Goal: Transaction & Acquisition: Book appointment/travel/reservation

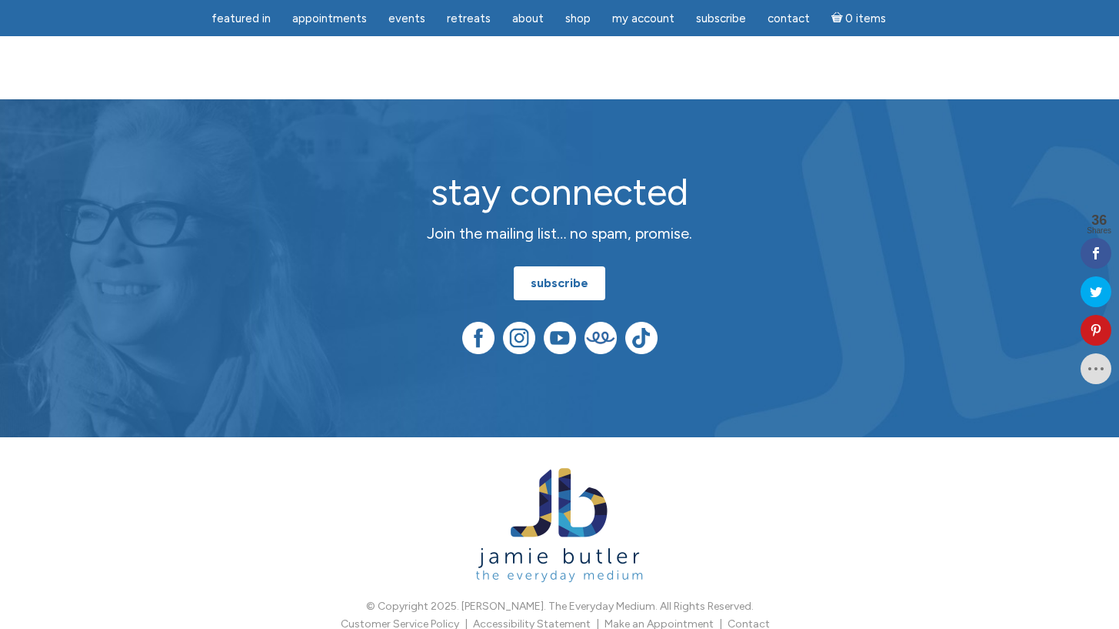
scroll to position [3873, 0]
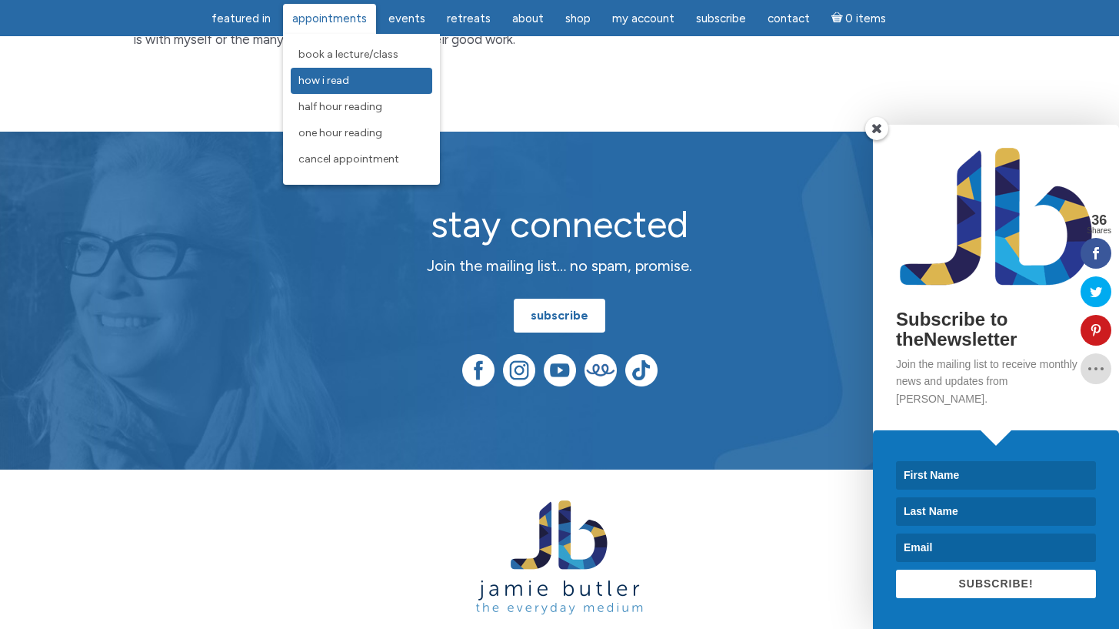
click at [349, 86] on span "How I Read" at bounding box center [323, 80] width 51 height 13
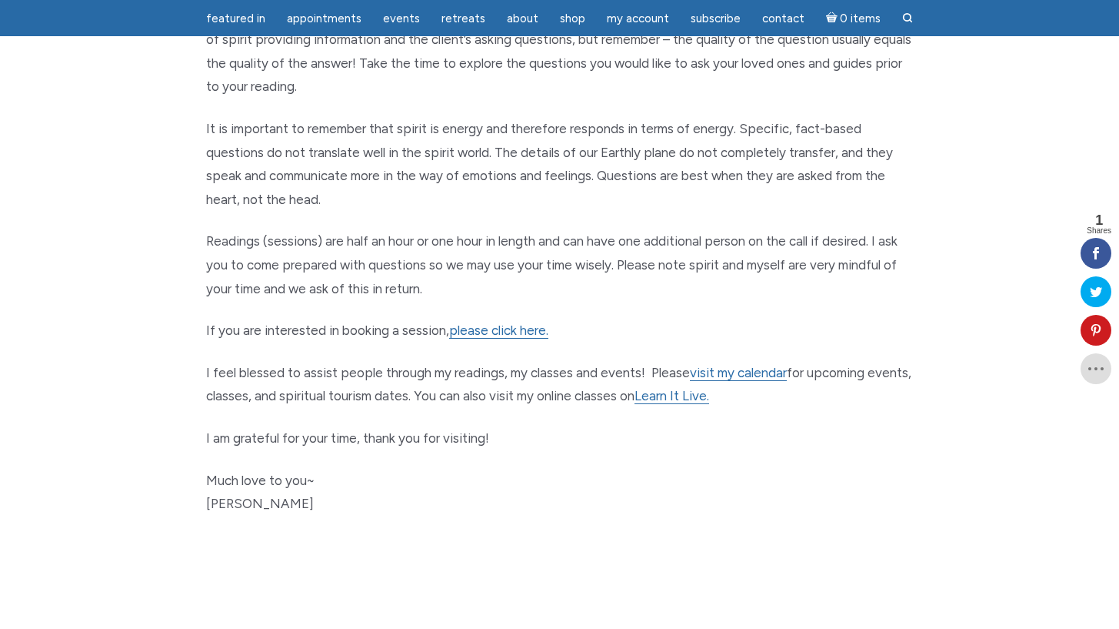
scroll to position [847, 0]
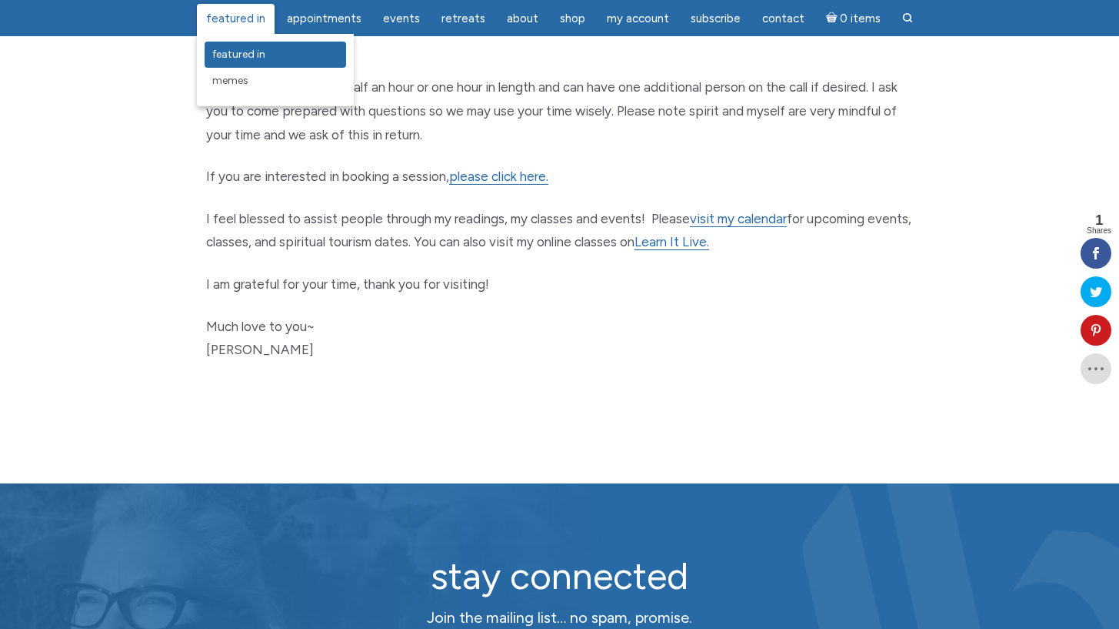
click at [243, 49] on span "featured in" at bounding box center [238, 54] width 53 height 13
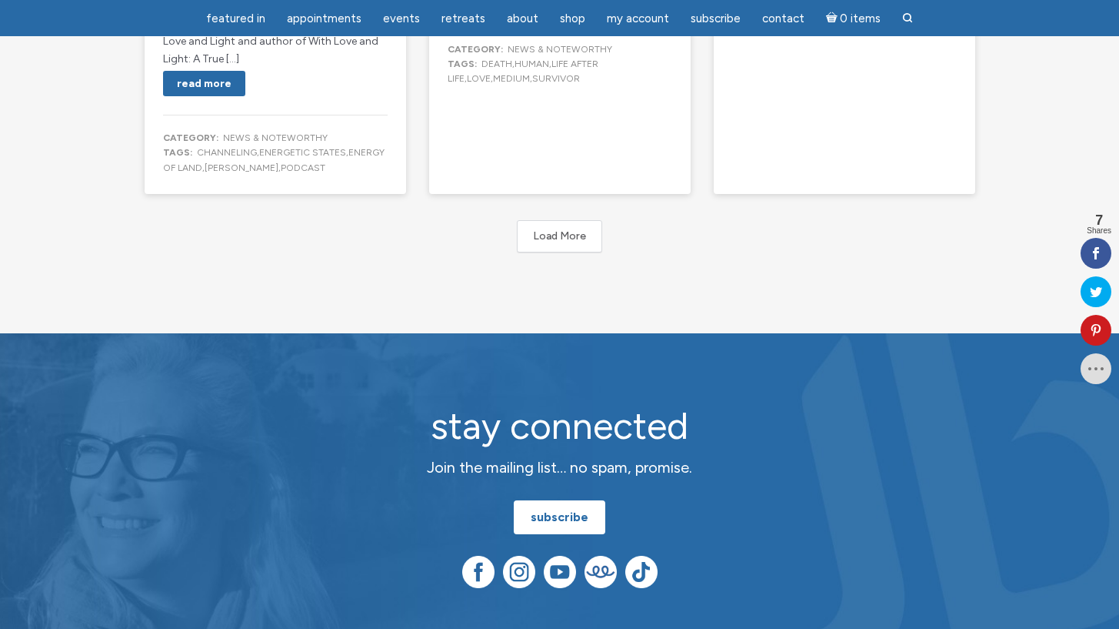
scroll to position [3255, 0]
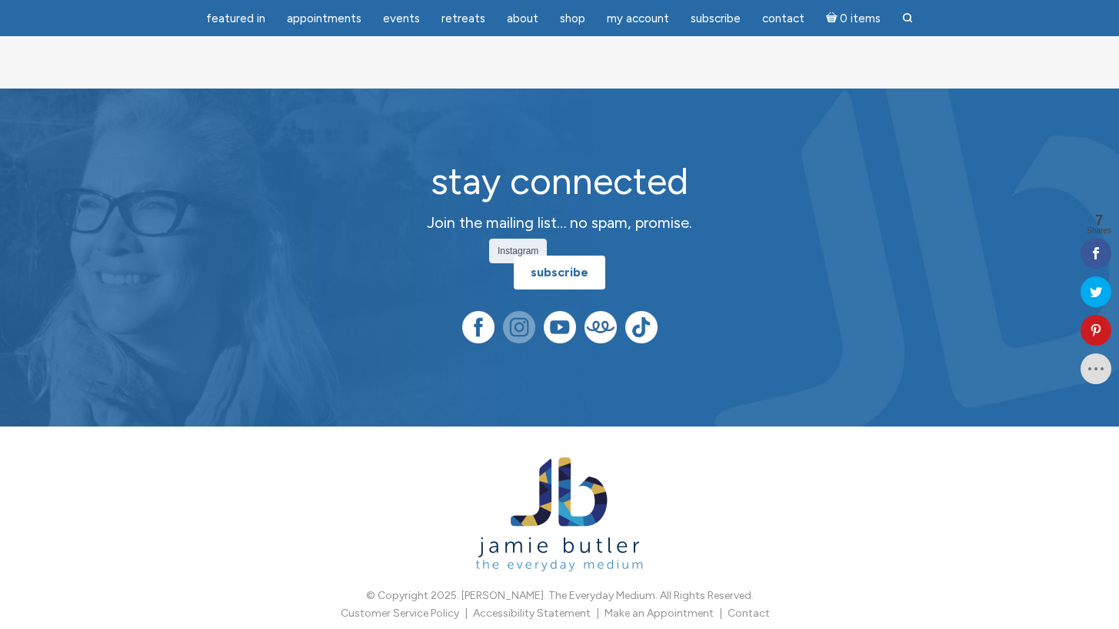
click at [512, 311] on img at bounding box center [519, 327] width 32 height 32
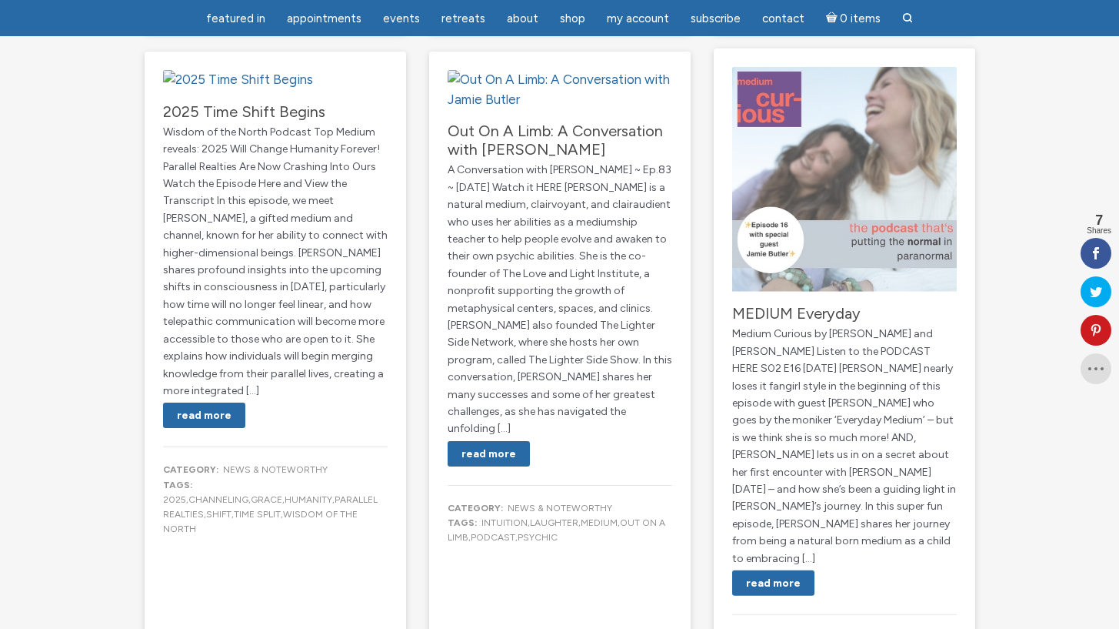
scroll to position [0, 0]
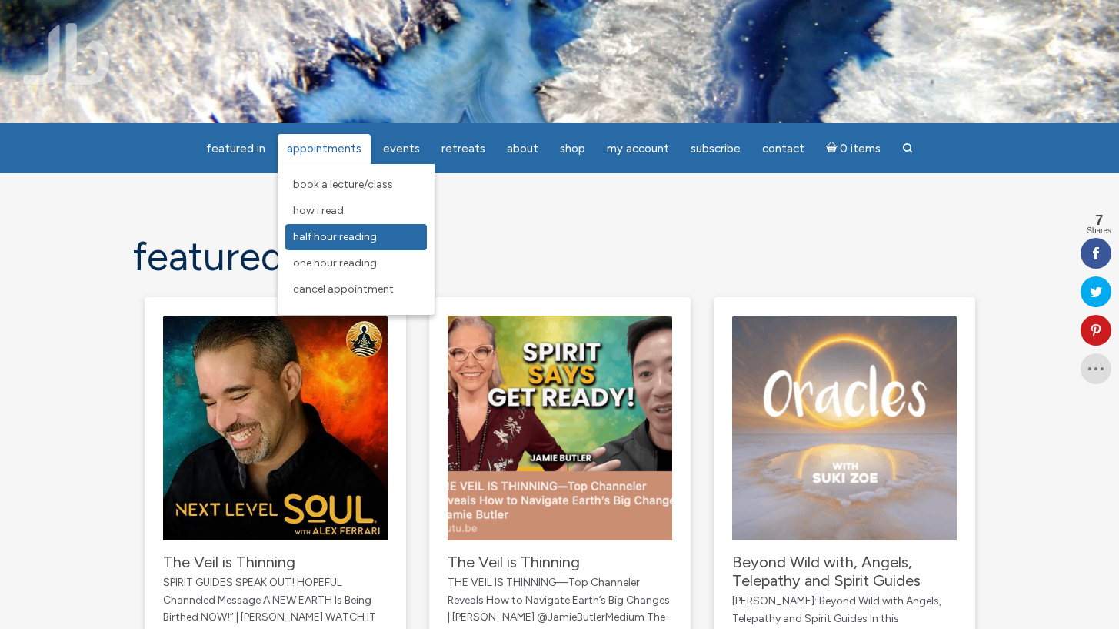
click at [345, 234] on span "Half Hour Reading" at bounding box center [335, 236] width 84 height 13
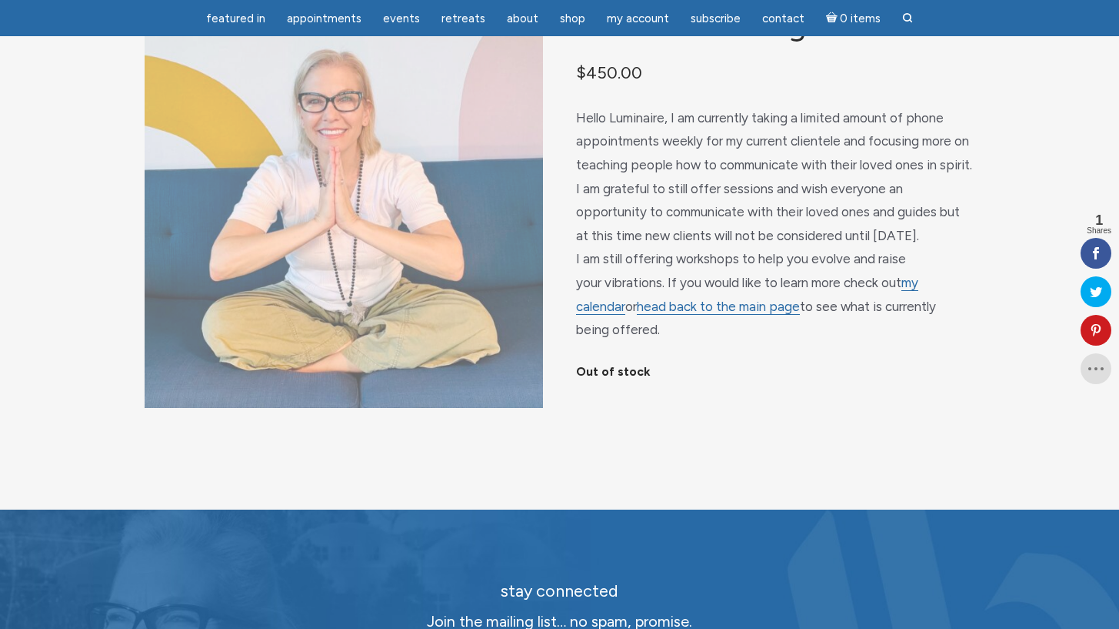
scroll to position [156, 0]
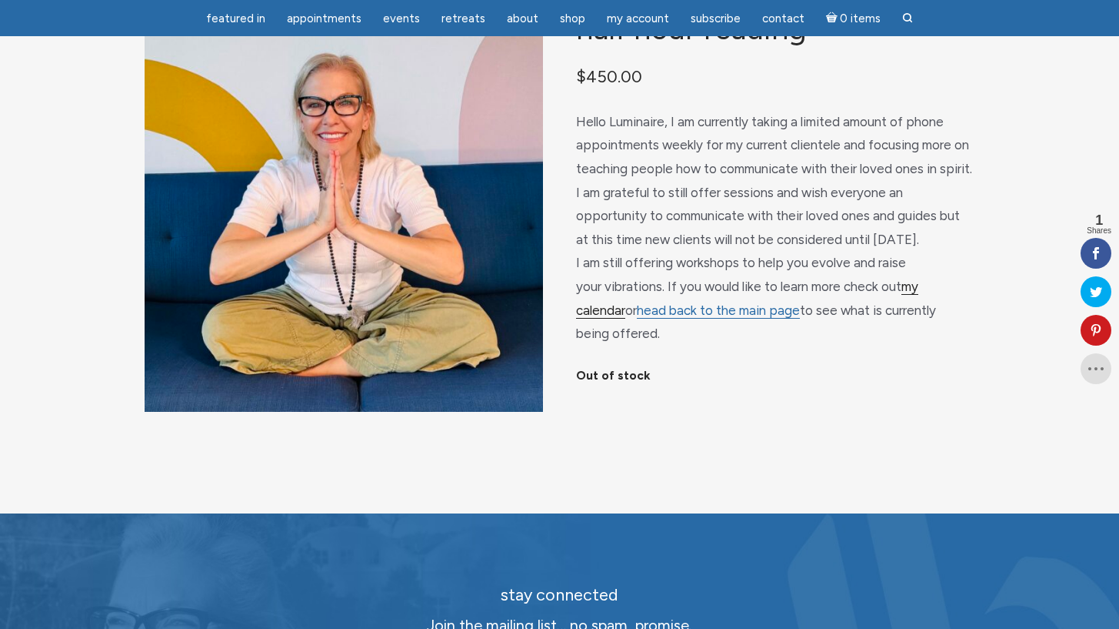
click at [900, 285] on link "my calendar" at bounding box center [747, 298] width 342 height 40
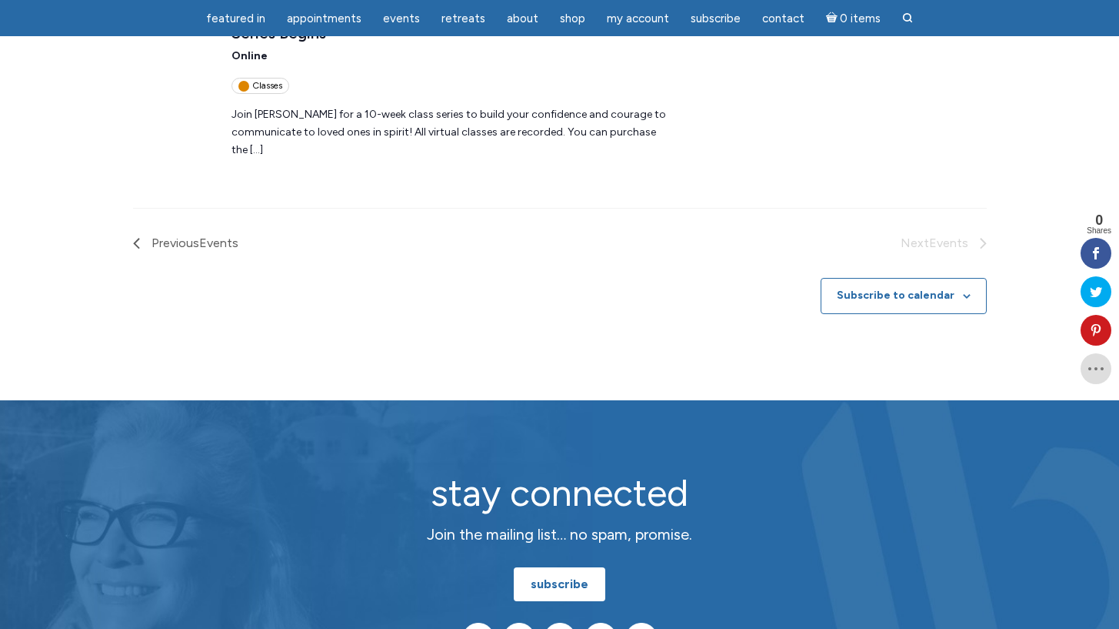
scroll to position [2249, 0]
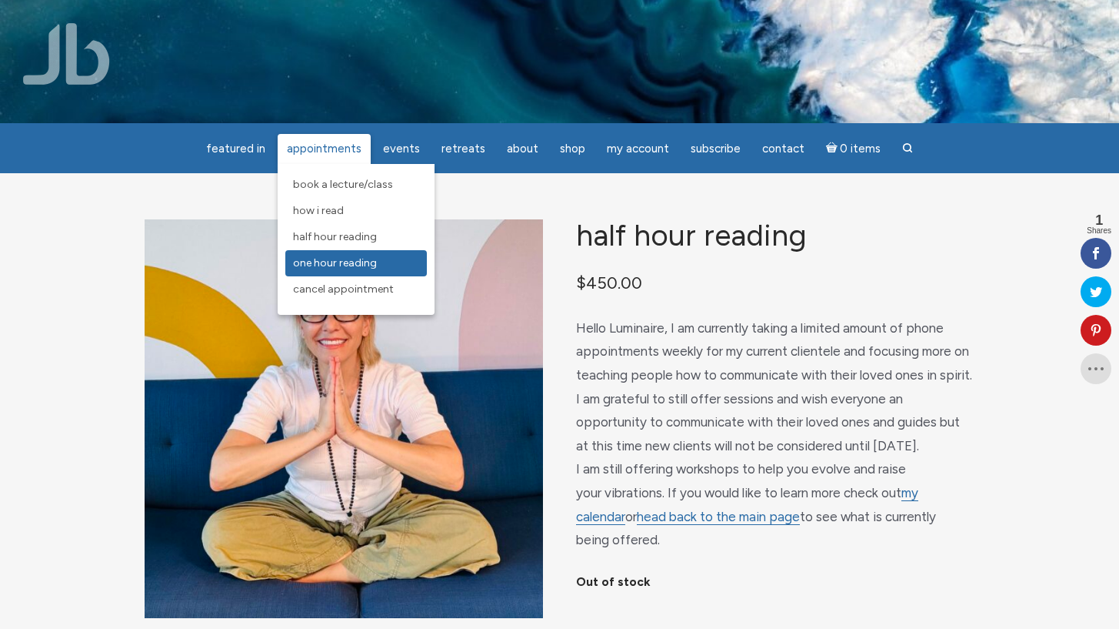
click at [347, 265] on span "One Hour Reading" at bounding box center [335, 262] width 84 height 13
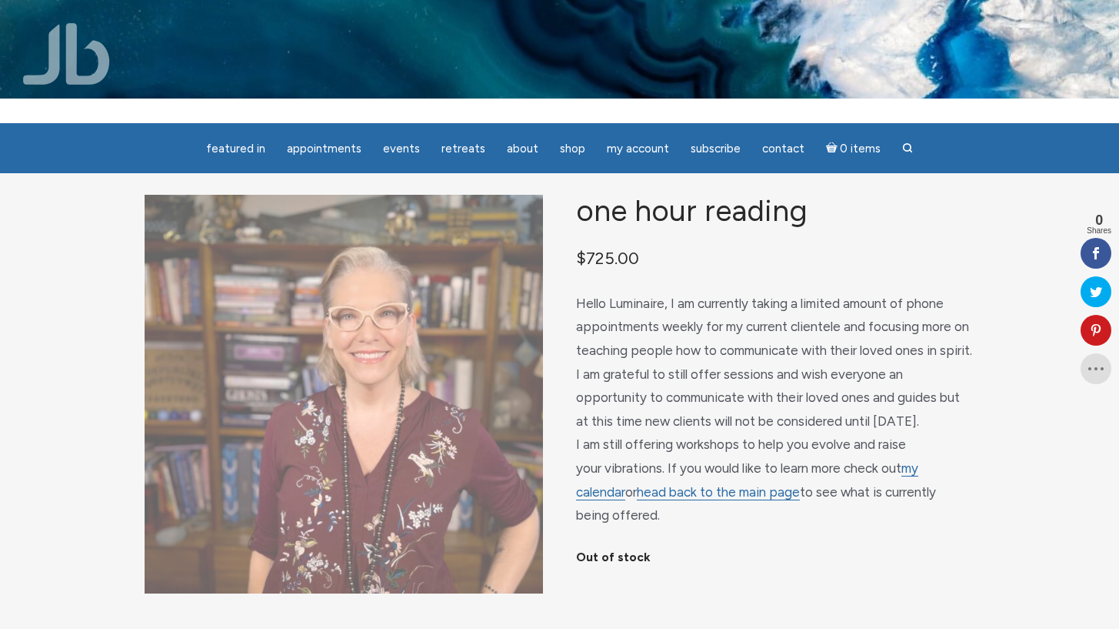
scroll to position [28, 0]
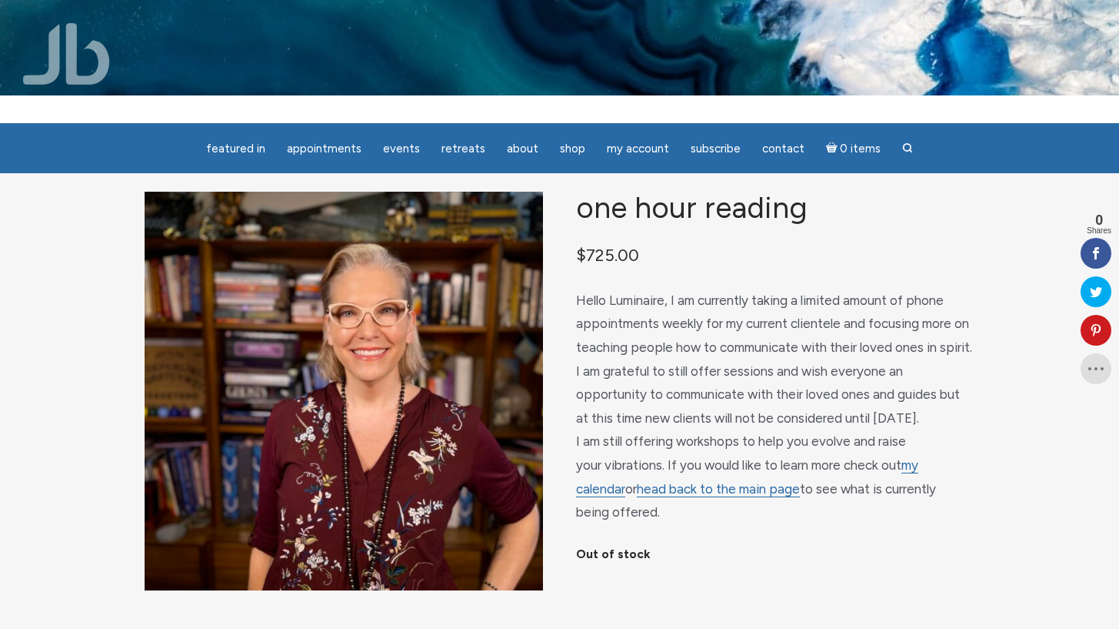
click at [80, 52] on img at bounding box center [66, 54] width 87 height 62
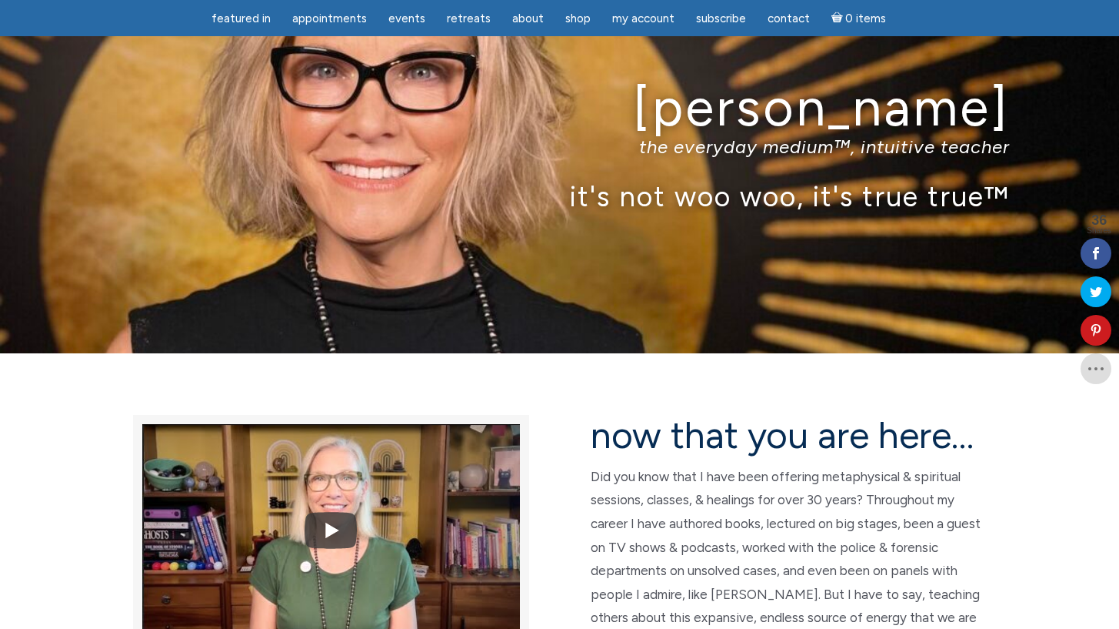
scroll to position [65, 0]
